Goal: Contribute content: Contribute content

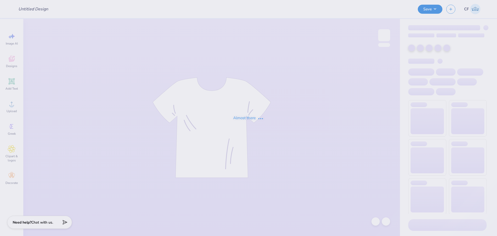
type input "[PERSON_NAME] 5"
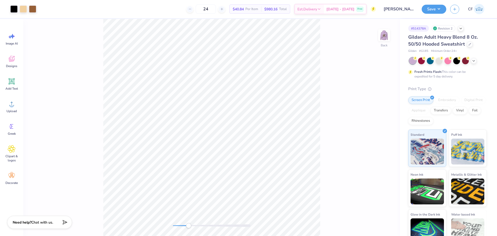
click at [188, 233] on div "Back" at bounding box center [211, 127] width 377 height 217
click at [169, 228] on div "Back" at bounding box center [211, 127] width 377 height 217
click at [385, 38] on img at bounding box center [384, 35] width 21 height 21
click at [13, 105] on icon at bounding box center [12, 104] width 8 height 8
click at [11, 98] on div "Upload" at bounding box center [11, 106] width 19 height 19
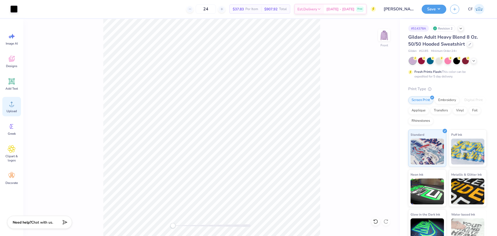
click at [14, 110] on span "Upload" at bounding box center [11, 111] width 10 height 4
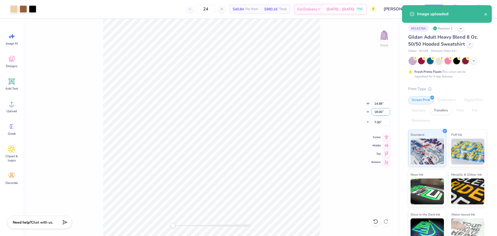
click at [378, 112] on input "18.00" at bounding box center [381, 111] width 19 height 7
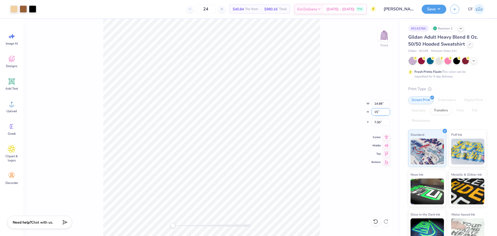
type input "15"
drag, startPoint x: 174, startPoint y: 226, endPoint x: 179, endPoint y: 227, distance: 5.2
click at [179, 227] on div "Accessibility label" at bounding box center [179, 225] width 5 height 5
type input "14.11"
type input "17.30"
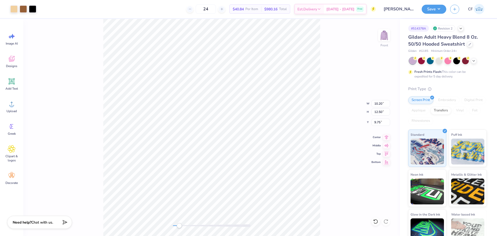
type input "6.00"
click at [384, 136] on icon at bounding box center [386, 136] width 7 height 6
drag, startPoint x: 181, startPoint y: 225, endPoint x: 185, endPoint y: 226, distance: 4.0
click at [185, 226] on div "Accessibility label" at bounding box center [184, 225] width 5 height 5
drag, startPoint x: 183, startPoint y: 223, endPoint x: 187, endPoint y: 225, distance: 3.6
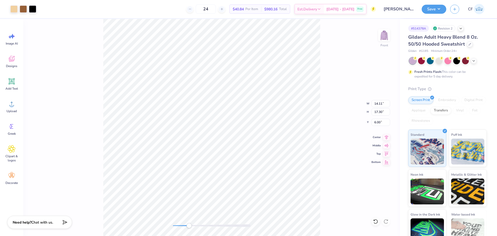
click at [189, 226] on div "Accessibility label" at bounding box center [188, 225] width 5 height 5
click at [169, 225] on div "Front W 14.11 14.11 " H 17.30 17.30 " Y 6.00 6.00 " Center Middle Top Bottom" at bounding box center [211, 127] width 377 height 217
click at [387, 139] on icon at bounding box center [386, 136] width 7 height 6
drag, startPoint x: 175, startPoint y: 227, endPoint x: 182, endPoint y: 228, distance: 7.0
click at [182, 228] on div "Accessibility label" at bounding box center [181, 225] width 5 height 5
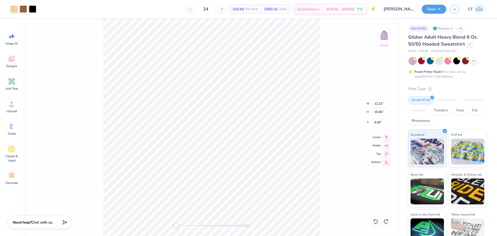
click at [170, 224] on div "Front W 12.23 12.23 " H 15.00 15.00 " Y 6.00 6.00 " Center Middle Top Bottom" at bounding box center [211, 127] width 377 height 217
click at [179, 213] on div "Front W 12.23 12.23 " H 15.00 15.00 " Y 6.00 6.00 " Center Middle Top Bottom" at bounding box center [211, 127] width 377 height 217
click at [385, 138] on icon at bounding box center [386, 136] width 7 height 6
click at [374, 222] on icon at bounding box center [375, 221] width 5 height 5
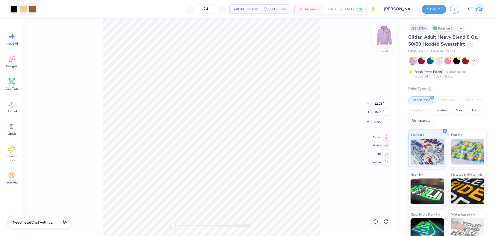
click at [386, 37] on img at bounding box center [384, 35] width 21 height 21
click at [186, 229] on div "Back" at bounding box center [211, 127] width 377 height 217
click at [14, 106] on icon at bounding box center [12, 104] width 8 height 8
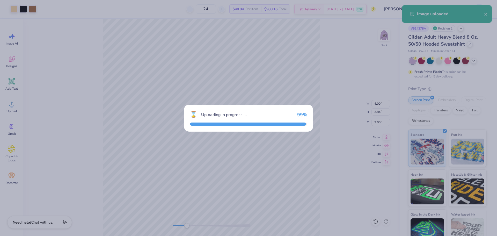
type input "13.95"
type input "13.43"
type input "0.54"
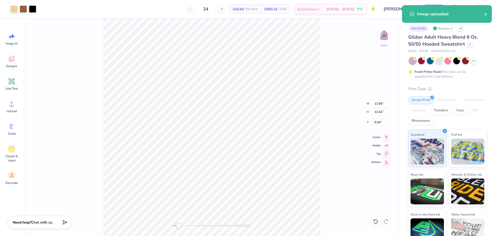
click at [176, 221] on div "Back W 13.95 13.95 " H 13.43 13.43 " Y 0.54 0.54 " Center Middle Top Bottom" at bounding box center [211, 127] width 377 height 217
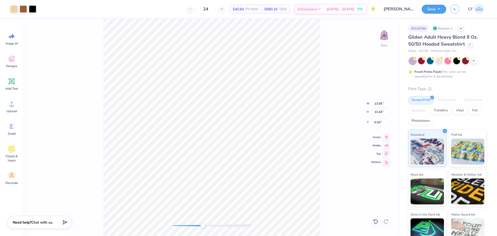
click at [203, 228] on div "Back W 13.95 13.95 " H 13.43 13.43 " Y 0.54 0.54 " Center Middle Top Bottom" at bounding box center [211, 127] width 377 height 217
type input "3.84"
type input "3.00"
click at [173, 221] on div "Back" at bounding box center [211, 127] width 377 height 217
click at [380, 33] on img at bounding box center [384, 35] width 21 height 21
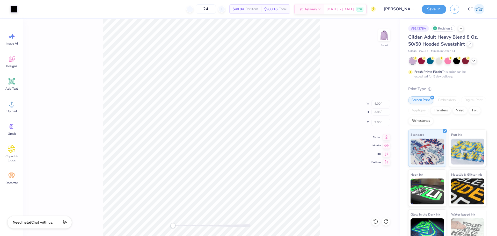
type input "1.26"
type input "0.55"
type input "7.42"
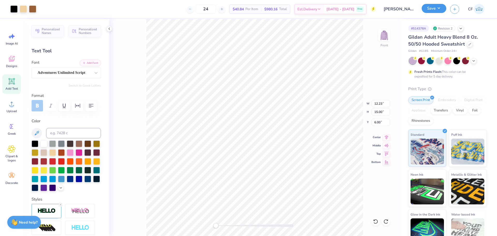
click at [434, 9] on button "Save" at bounding box center [434, 8] width 25 height 9
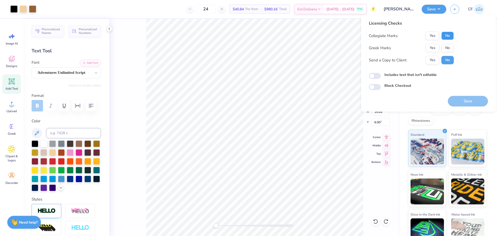
click at [447, 36] on button "No" at bounding box center [448, 36] width 12 height 8
click at [434, 46] on button "Yes" at bounding box center [432, 48] width 13 height 8
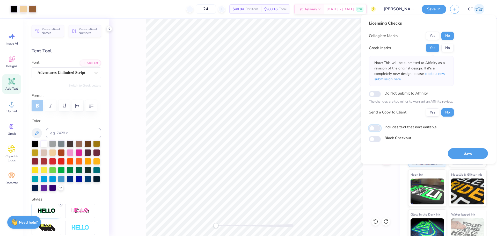
click at [377, 129] on input "Includes text that isn't editable" at bounding box center [375, 128] width 12 height 6
click at [375, 128] on input "Includes text that isn't editable" at bounding box center [375, 128] width 12 height 6
checkbox input "false"
click at [435, 113] on button "Yes" at bounding box center [432, 112] width 13 height 8
click at [463, 155] on button "Save" at bounding box center [468, 153] width 40 height 11
